Goal: Task Accomplishment & Management: Use online tool/utility

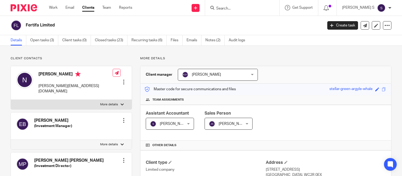
click at [240, 6] on input "Search" at bounding box center [240, 8] width 48 height 5
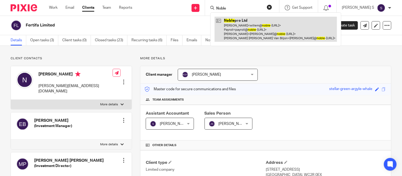
type input "Noble"
click at [259, 23] on link at bounding box center [276, 29] width 122 height 25
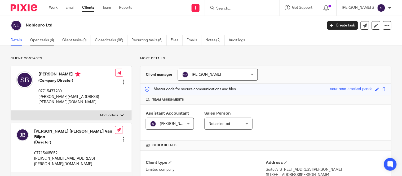
click at [51, 43] on link "Open tasks (4)" at bounding box center [44, 40] width 28 height 10
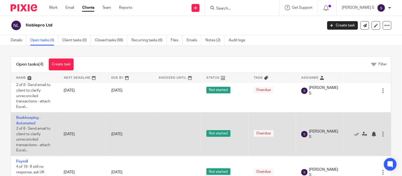
scroll to position [55, 0]
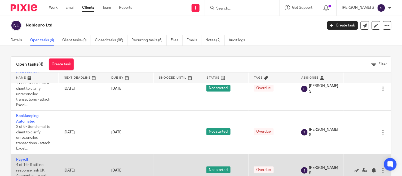
click at [21, 158] on link "Payroll" at bounding box center [22, 160] width 12 height 4
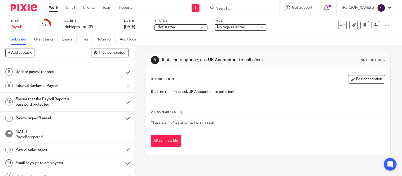
scroll to position [115, 0]
click at [47, 117] on h1 "Payroll sign-off email" at bounding box center [50, 118] width 68 height 8
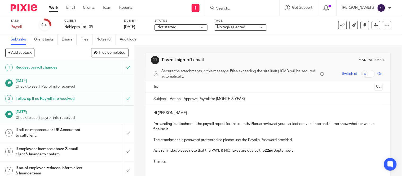
click at [244, 97] on input "Action - Approve Payroll for {MONTH & YEAR}" at bounding box center [276, 99] width 213 height 12
type input "Action - Approve Payroll for [DATE]."
click at [216, 88] on input "text" at bounding box center [267, 87] width 209 height 6
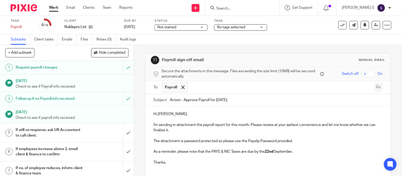
click at [375, 90] on button "Cc" at bounding box center [379, 87] width 8 height 8
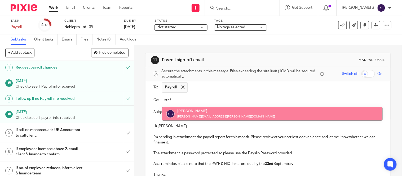
type input "stef"
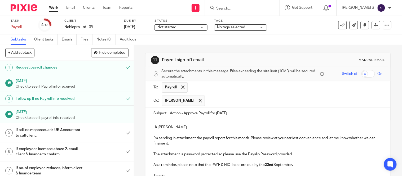
click at [213, 105] on input "text" at bounding box center [293, 101] width 173 height 10
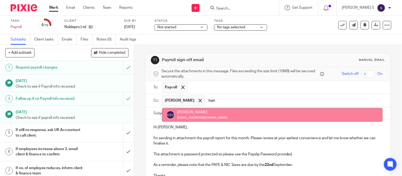
type input "kian"
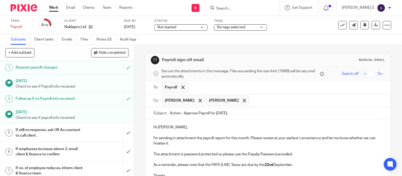
click at [271, 101] on input "text" at bounding box center [316, 101] width 128 height 10
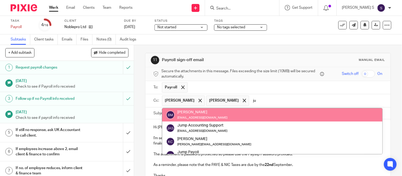
type input "j"
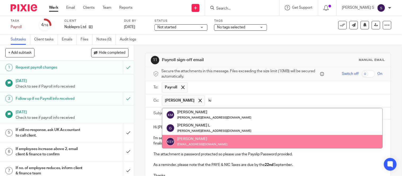
type input "ki"
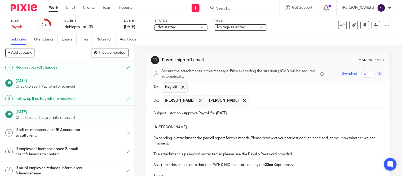
click at [274, 101] on input "text" at bounding box center [316, 101] width 128 height 10
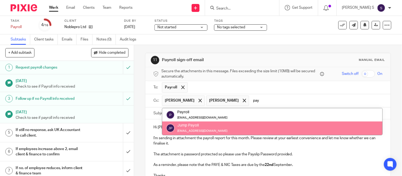
type input "pay"
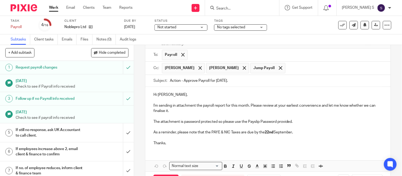
scroll to position [54, 0]
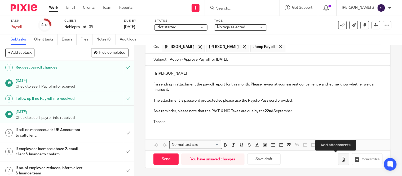
click at [341, 158] on icon "button" at bounding box center [343, 159] width 5 height 5
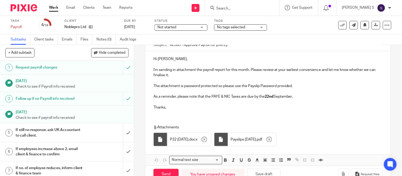
scroll to position [84, 0]
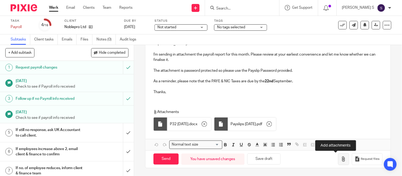
click at [341, 162] on icon "button" at bounding box center [343, 159] width 5 height 5
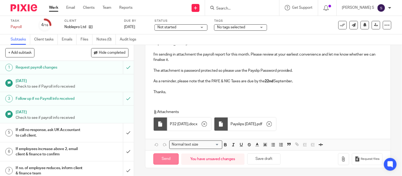
click at [162, 158] on input "Send" at bounding box center [165, 159] width 25 height 11
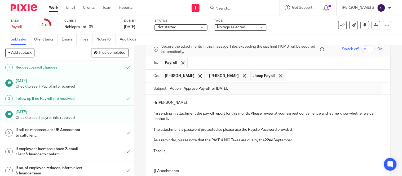
scroll to position [24, 0]
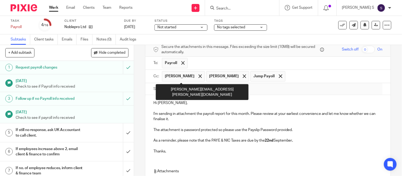
type input "Sent"
